Goal: Transaction & Acquisition: Purchase product/service

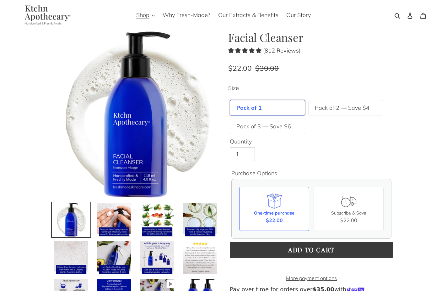
scroll to position [17, 0]
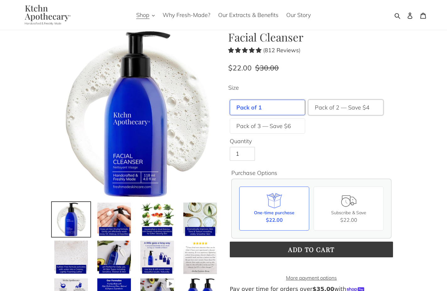
click at [358, 109] on label "Pack of 2 — Save $4" at bounding box center [342, 107] width 55 height 8
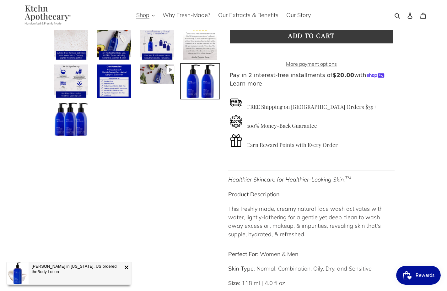
scroll to position [231, 0]
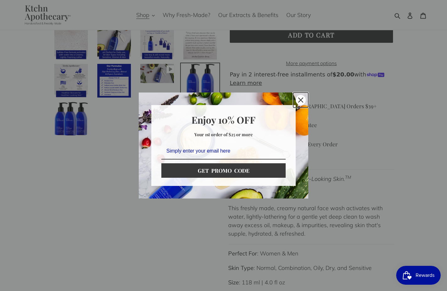
click at [302, 100] on icon "close icon" at bounding box center [300, 99] width 5 height 5
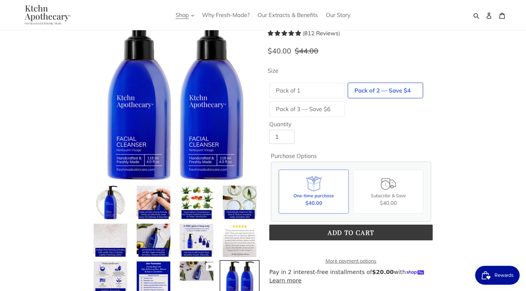
scroll to position [0, 0]
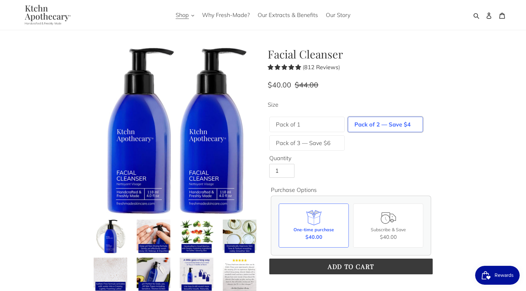
click at [41, 14] on img at bounding box center [46, 15] width 58 height 20
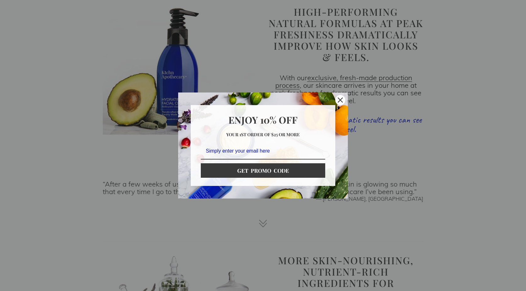
scroll to position [719, 0]
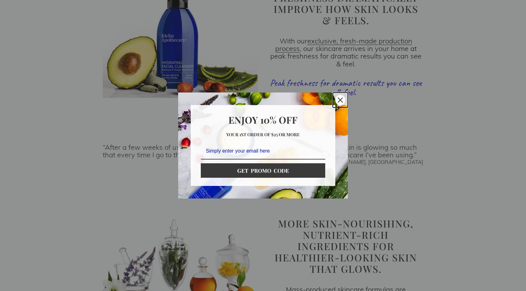
click at [343, 101] on div "Close" at bounding box center [340, 100] width 10 height 10
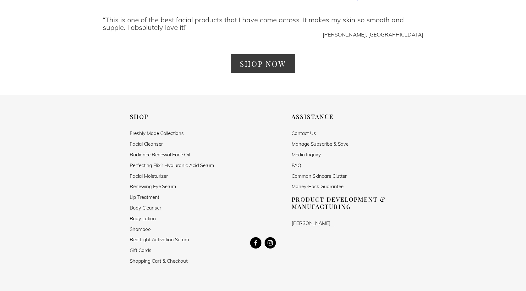
scroll to position [1119, 0]
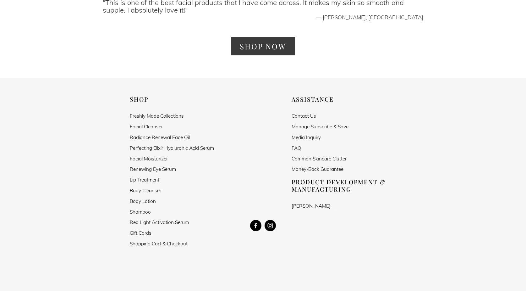
click at [149, 124] on link "Facial Cleanser" at bounding box center [146, 126] width 33 height 5
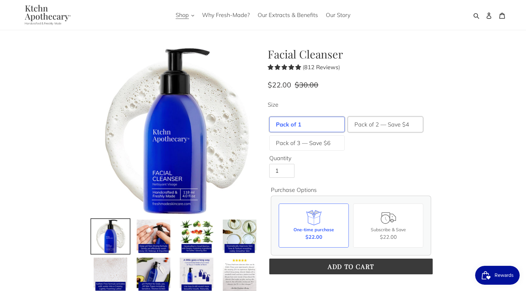
click at [384, 122] on label "Pack of 2 — Save $4" at bounding box center [381, 124] width 55 height 8
